Goal: Information Seeking & Learning: Learn about a topic

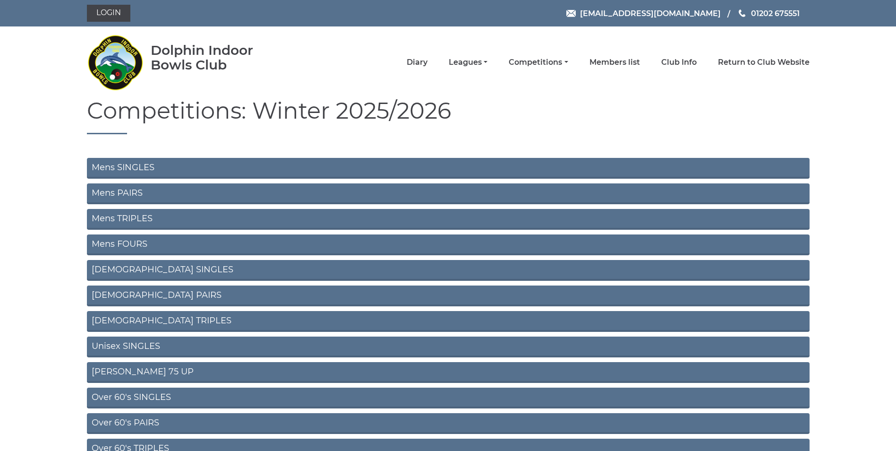
click at [152, 161] on link "Mens SINGLES" at bounding box center [448, 168] width 723 height 21
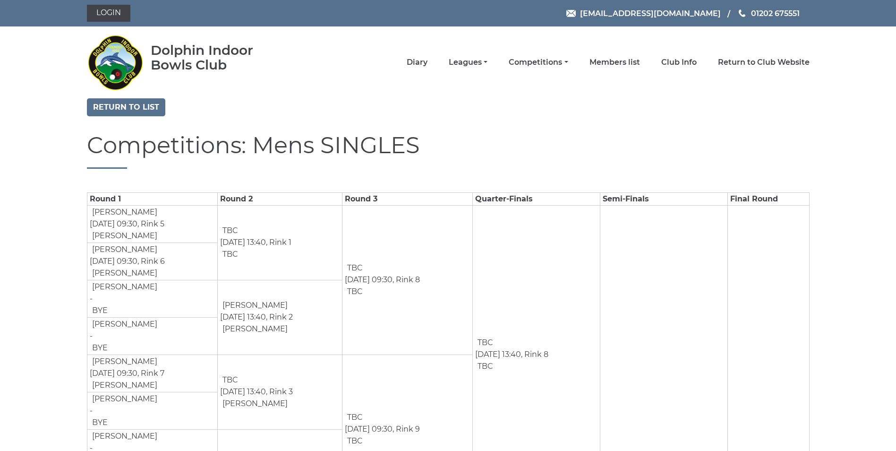
drag, startPoint x: 0, startPoint y: 0, endPoint x: 71, endPoint y: 167, distance: 181.9
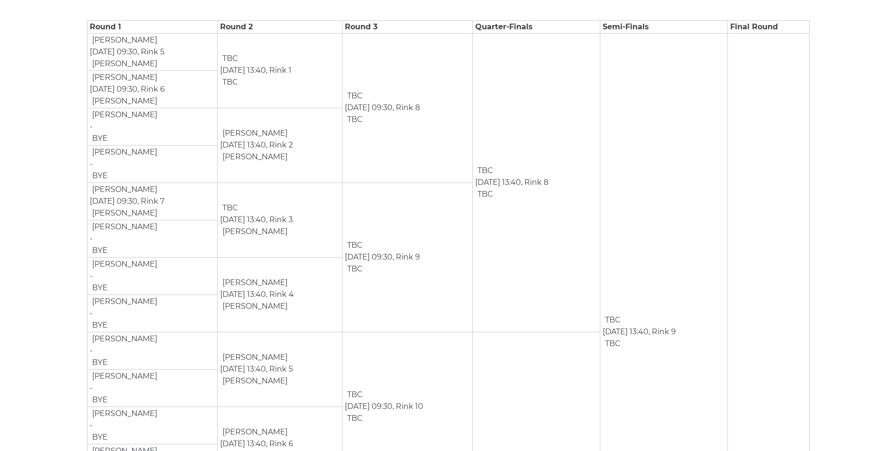
scroll to position [189, 0]
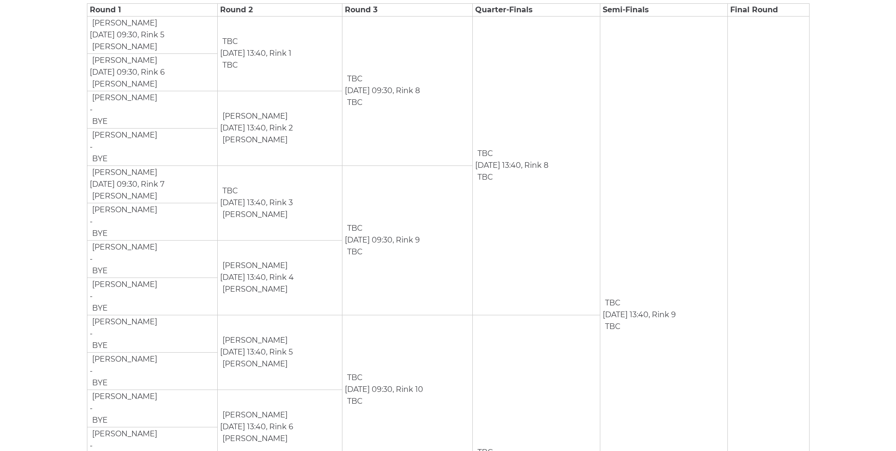
drag, startPoint x: 388, startPoint y: 145, endPoint x: 7, endPoint y: 179, distance: 382.8
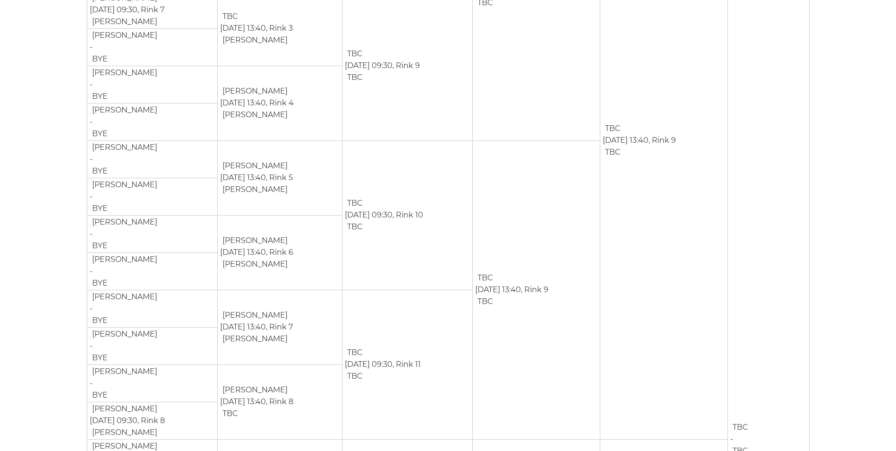
scroll to position [378, 0]
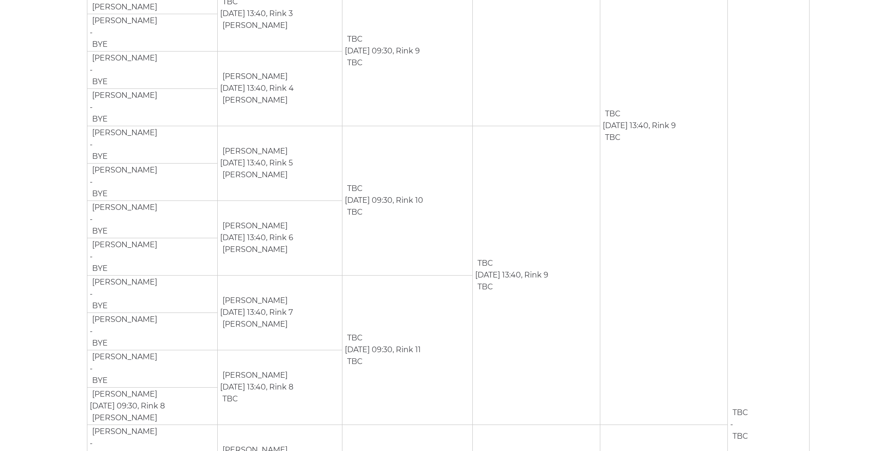
drag, startPoint x: 73, startPoint y: 129, endPoint x: 46, endPoint y: 127, distance: 27.1
click at [46, 127] on section "Return to list Competitions: Mens SINGLES Round 1 Round 2 Round 3 Quarter-Final…" at bounding box center [448, 371] width 896 height 1302
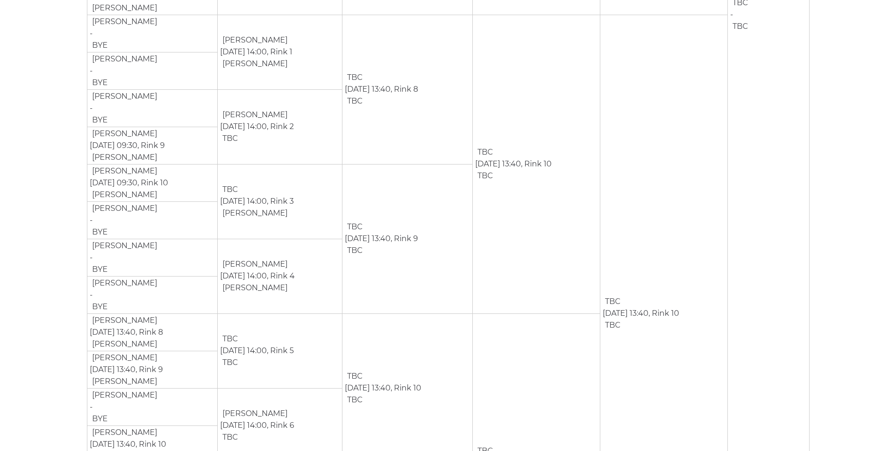
scroll to position [803, 0]
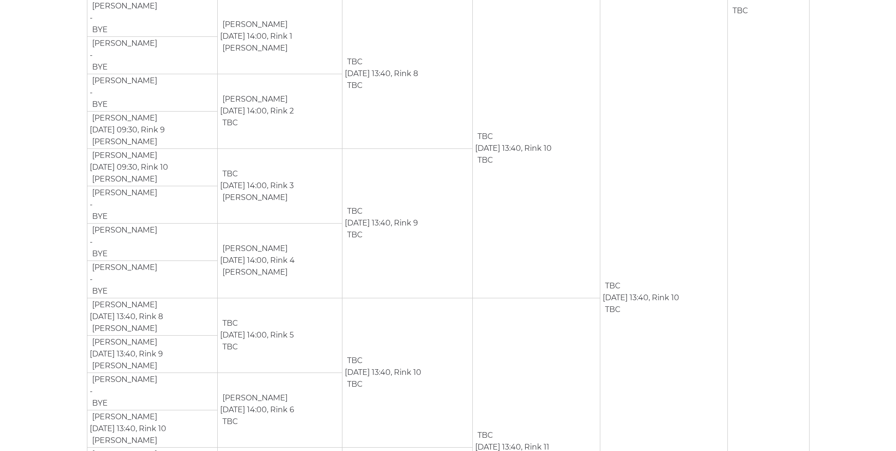
drag, startPoint x: 69, startPoint y: 208, endPoint x: 35, endPoint y: 192, distance: 37.4
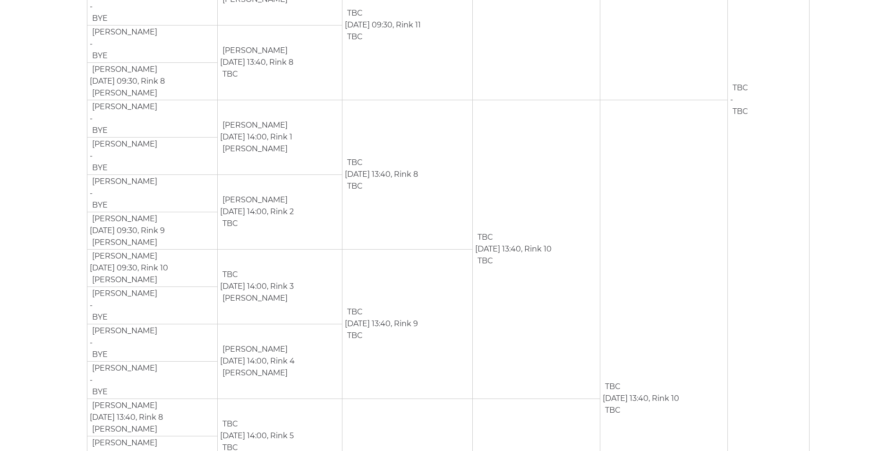
scroll to position [692, 0]
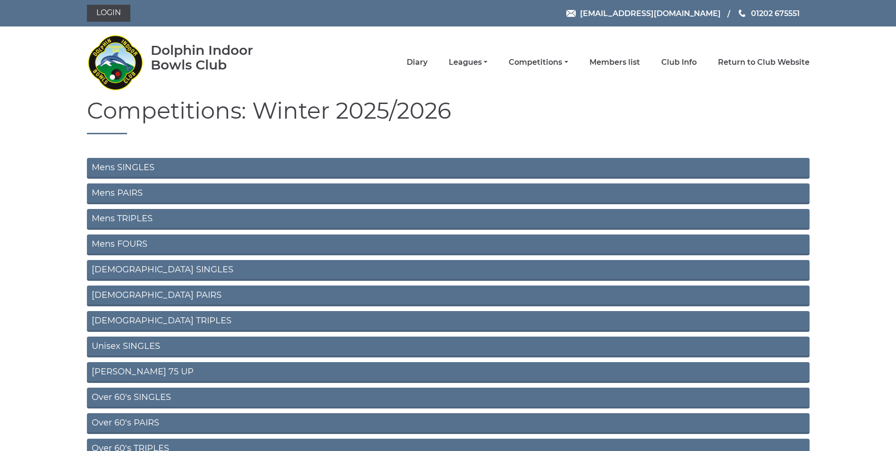
click at [132, 190] on link "Mens PAIRS" at bounding box center [448, 193] width 723 height 21
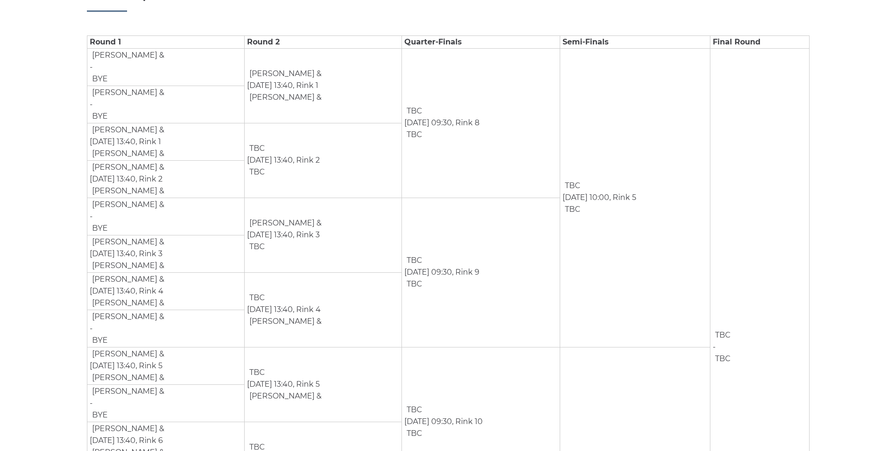
scroll to position [142, 0]
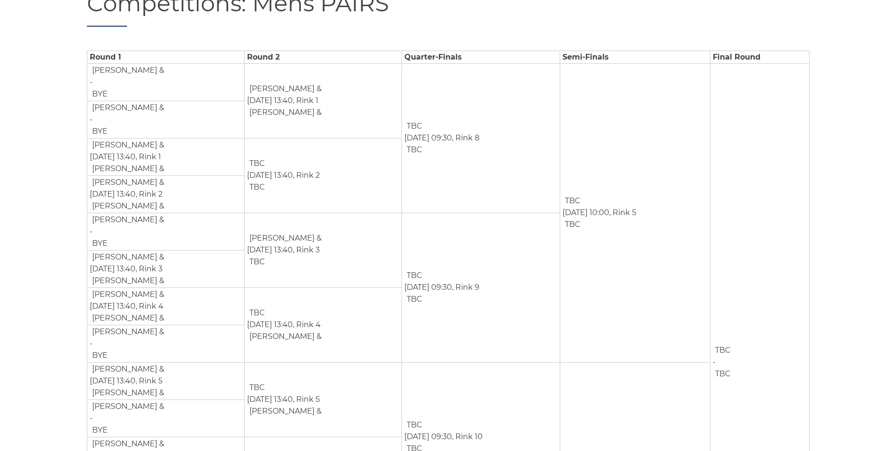
drag, startPoint x: 160, startPoint y: 338, endPoint x: 63, endPoint y: 328, distance: 97.8
click at [63, 328] on section "Return to list Competitions: Mens PAIRS Round 1 Round 2 Quarter-Finals Semi-Fin…" at bounding box center [448, 309] width 896 height 705
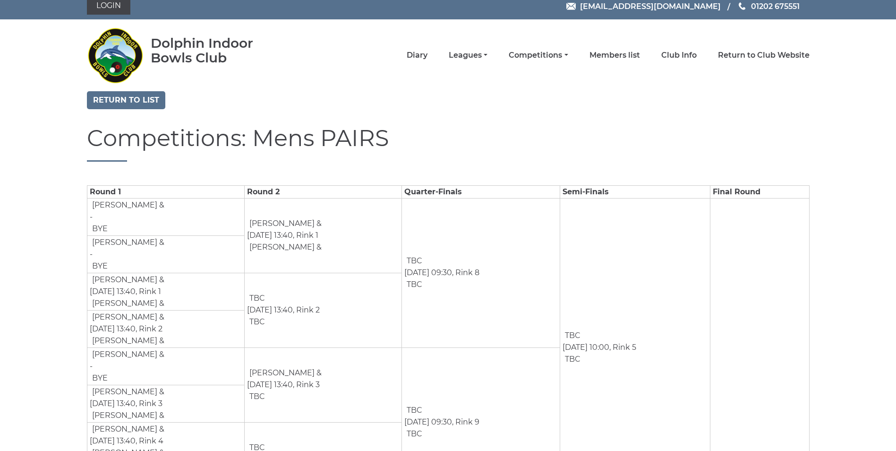
scroll to position [0, 0]
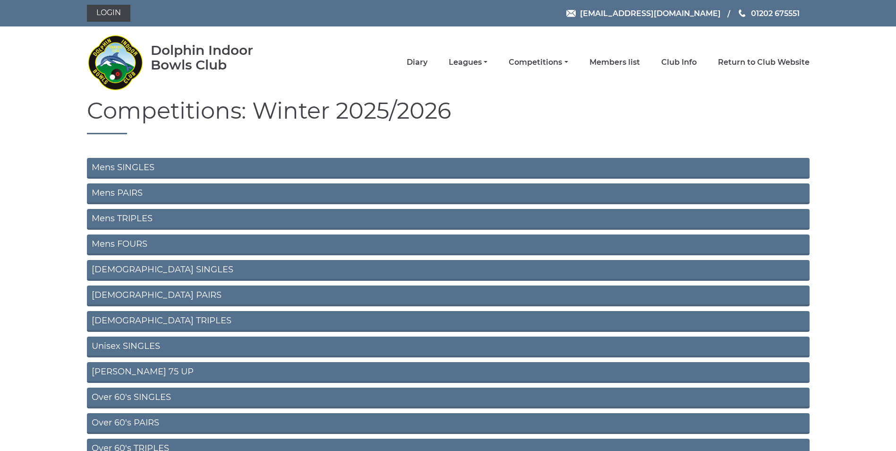
click at [137, 217] on link "Mens TRIPLES" at bounding box center [448, 219] width 723 height 21
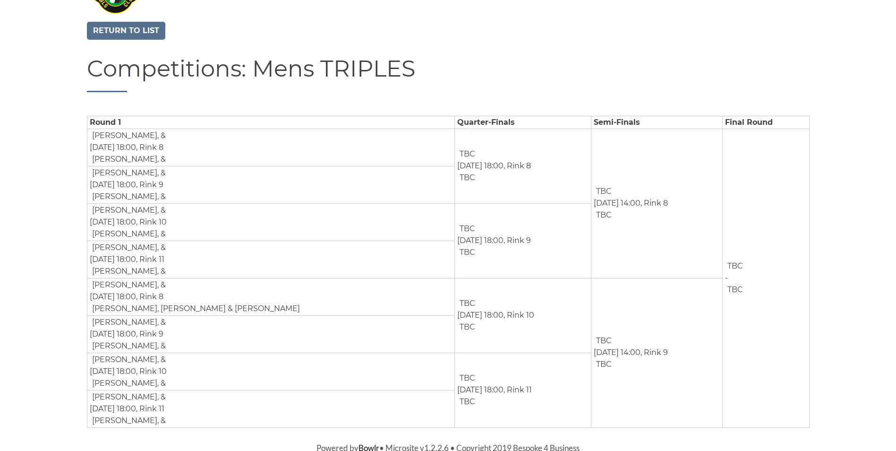
scroll to position [79, 0]
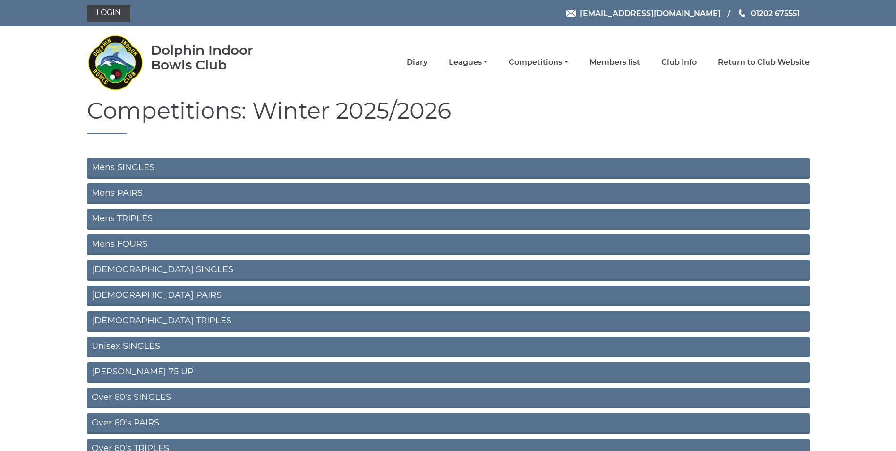
click at [140, 245] on link "Mens FOURS" at bounding box center [448, 244] width 723 height 21
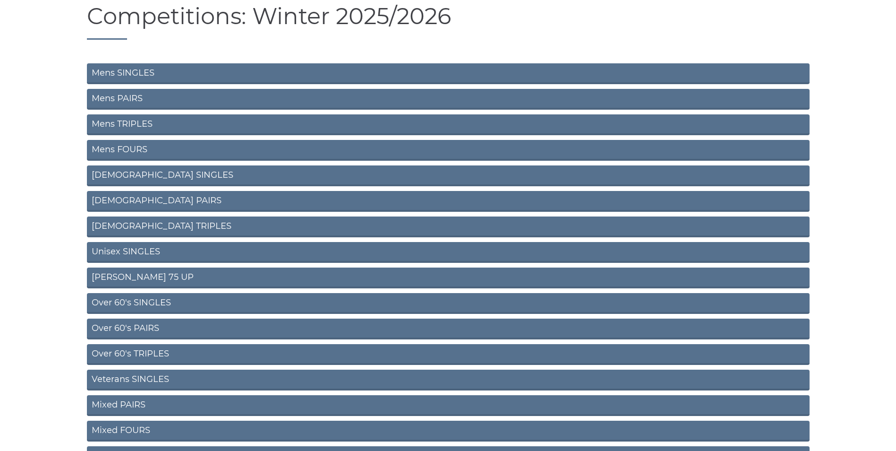
scroll to position [142, 0]
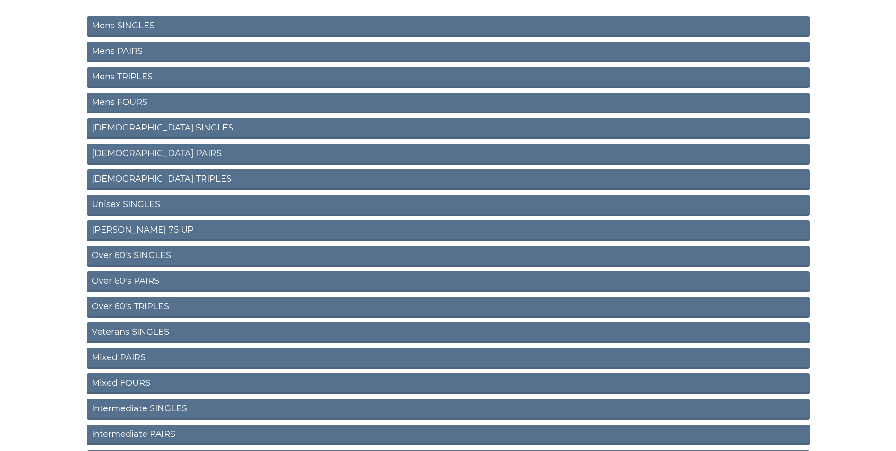
click at [141, 205] on link "Unisex SINGLES" at bounding box center [448, 205] width 723 height 21
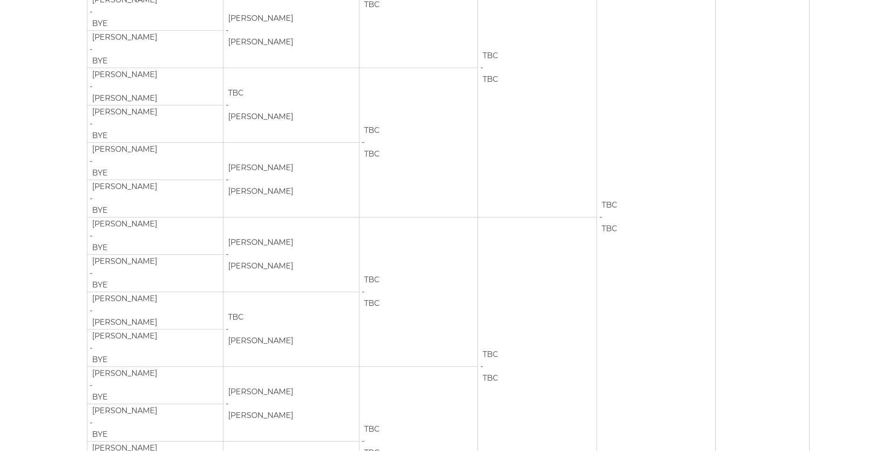
scroll to position [142, 0]
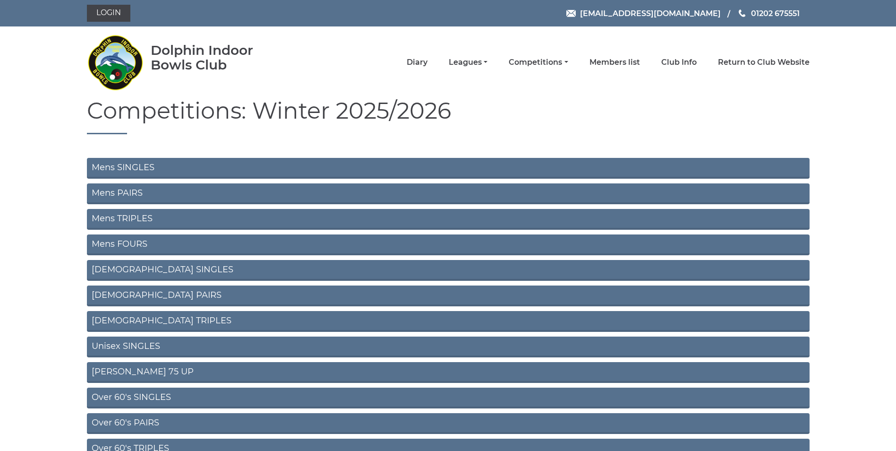
scroll to position [142, 0]
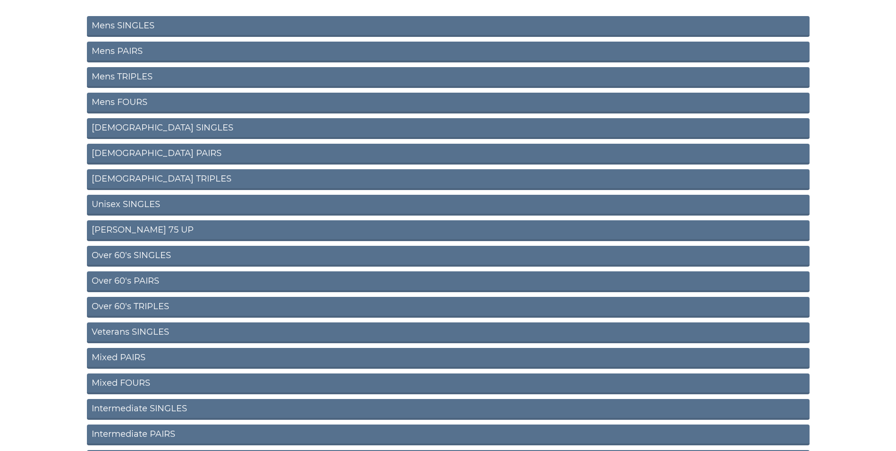
click at [139, 232] on link "[PERSON_NAME] 75 UP" at bounding box center [448, 230] width 723 height 21
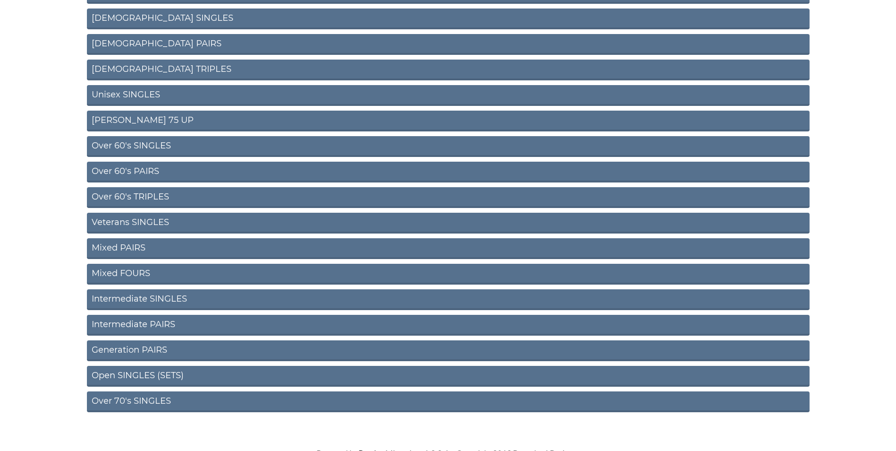
scroll to position [260, 0]
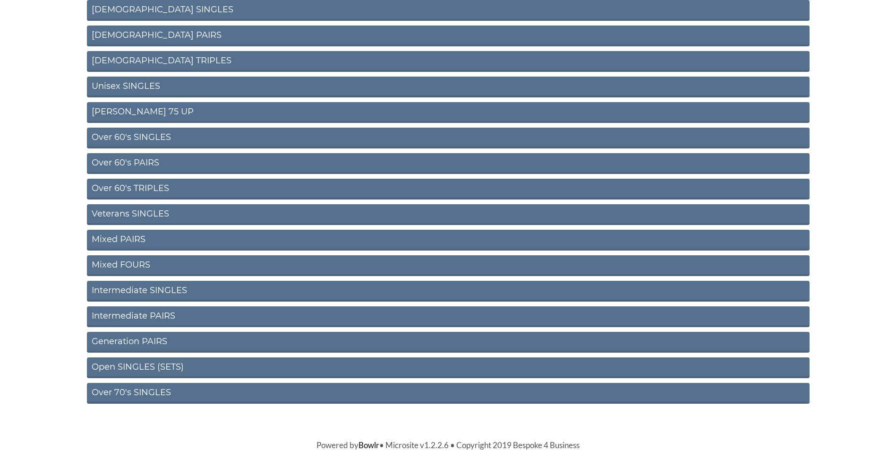
click at [128, 242] on link "Mixed PAIRS" at bounding box center [448, 240] width 723 height 21
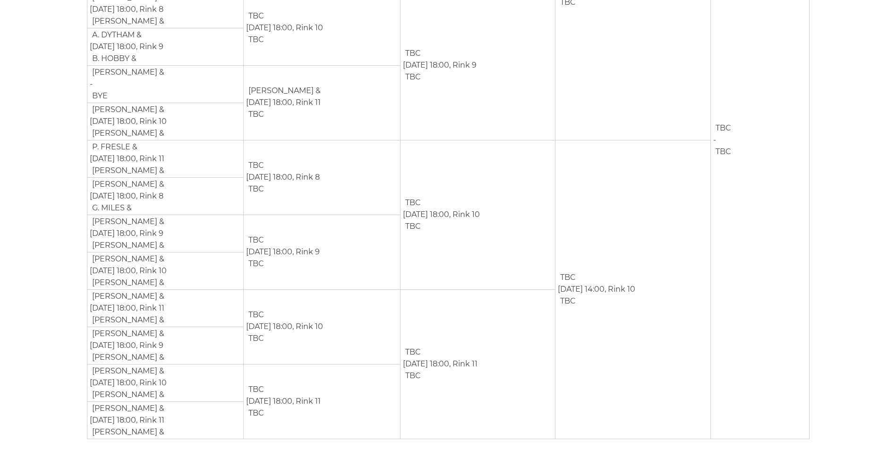
scroll to position [378, 0]
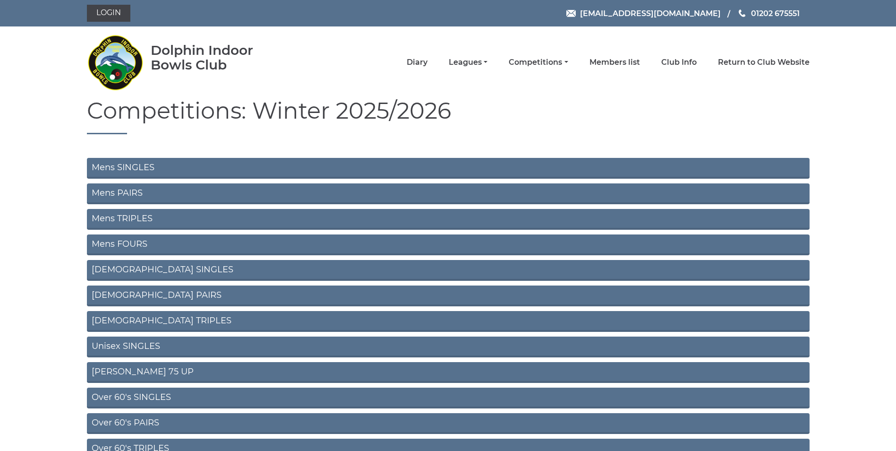
scroll to position [256, 0]
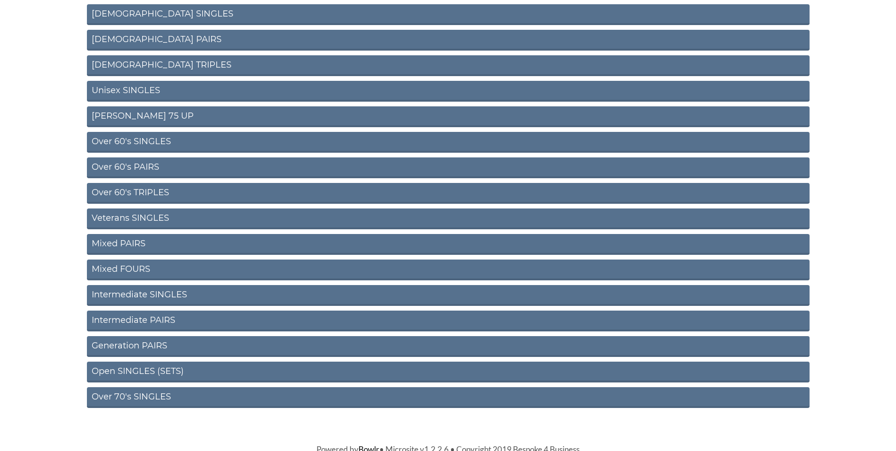
click at [129, 270] on link "Mixed FOURS" at bounding box center [448, 269] width 723 height 21
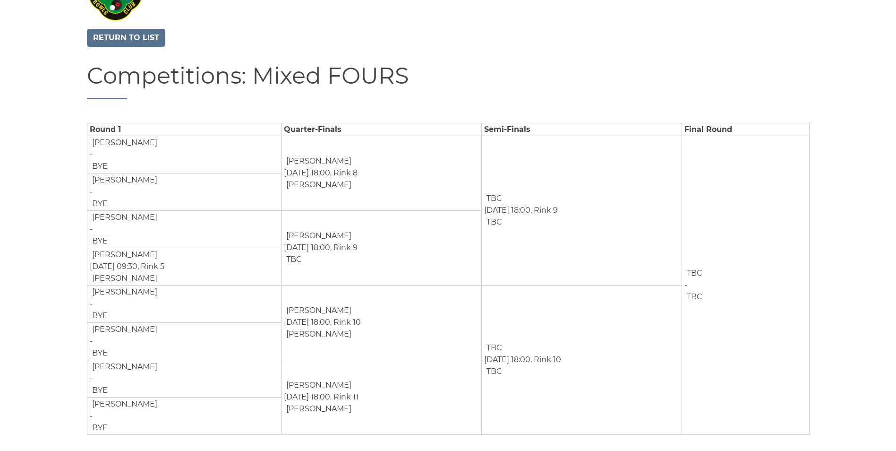
scroll to position [79, 0]
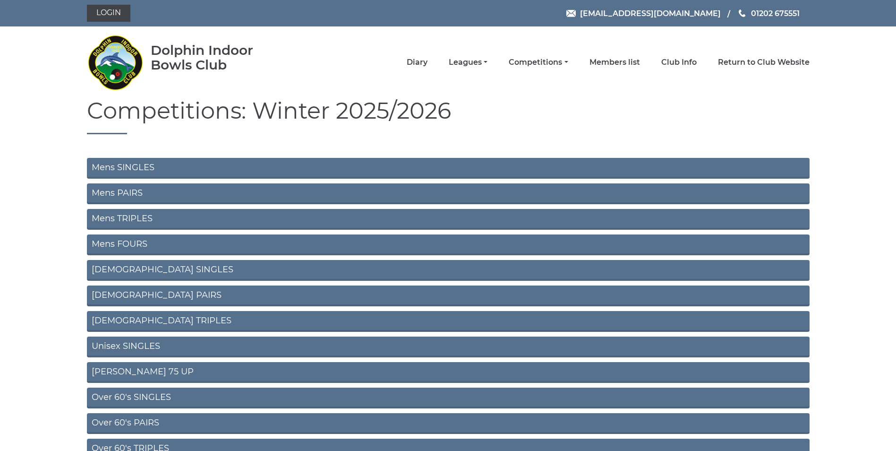
scroll to position [256, 0]
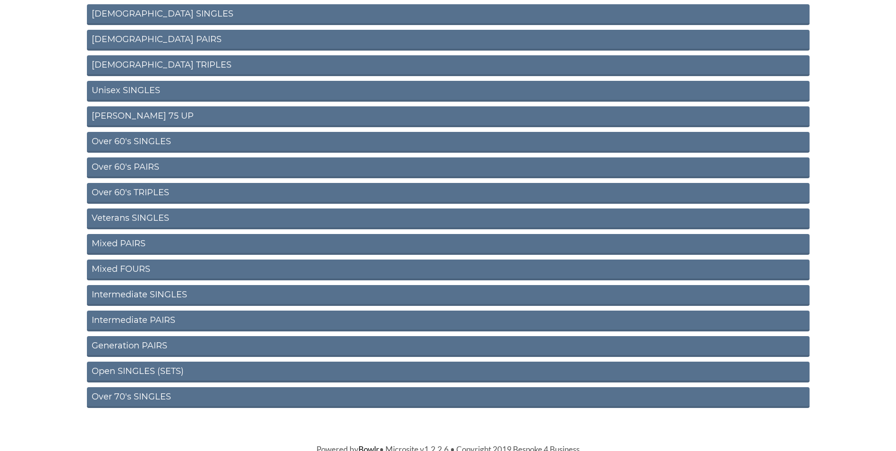
click at [161, 372] on link "Open SINGLES (SETS)" at bounding box center [448, 371] width 723 height 21
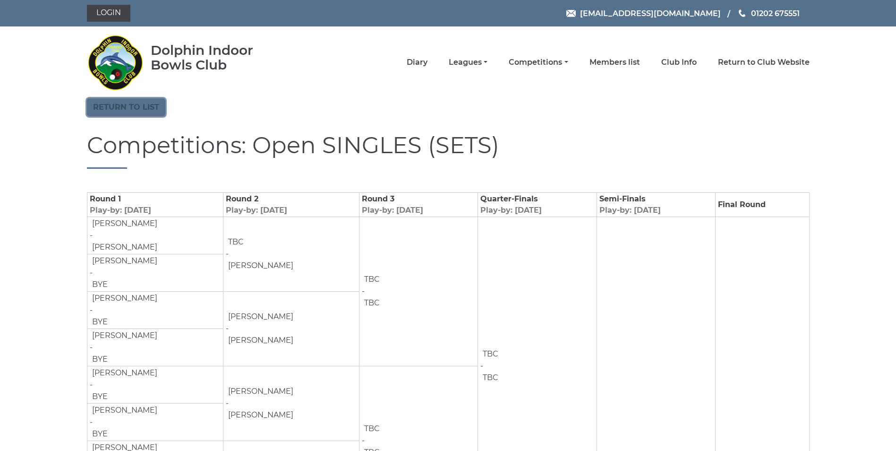
click at [117, 111] on link "Return to list" at bounding box center [126, 107] width 78 height 18
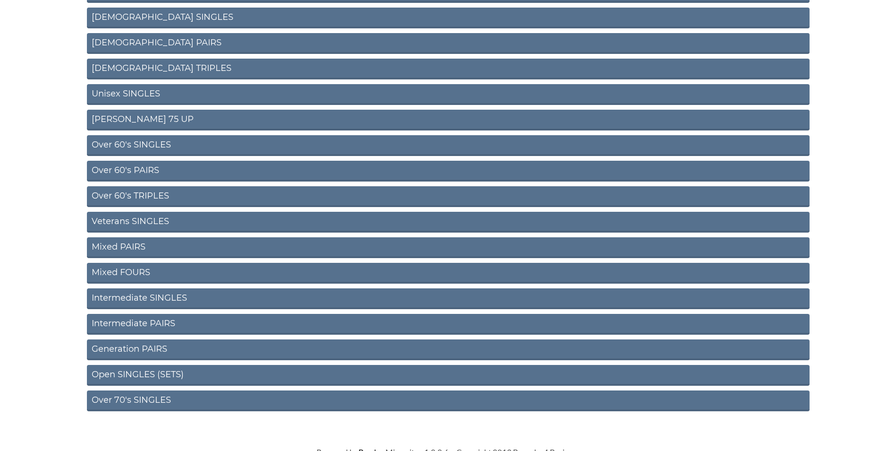
scroll to position [260, 0]
